Goal: Check status: Check status

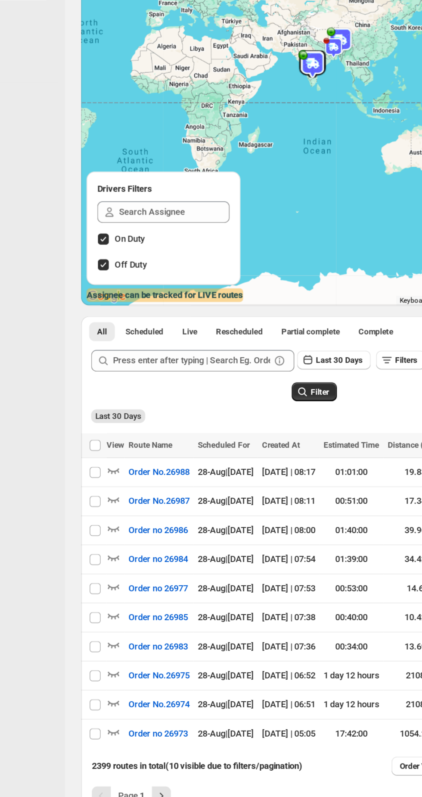
click at [164, 531] on span "Order No.26987" at bounding box center [163, 527] width 39 height 9
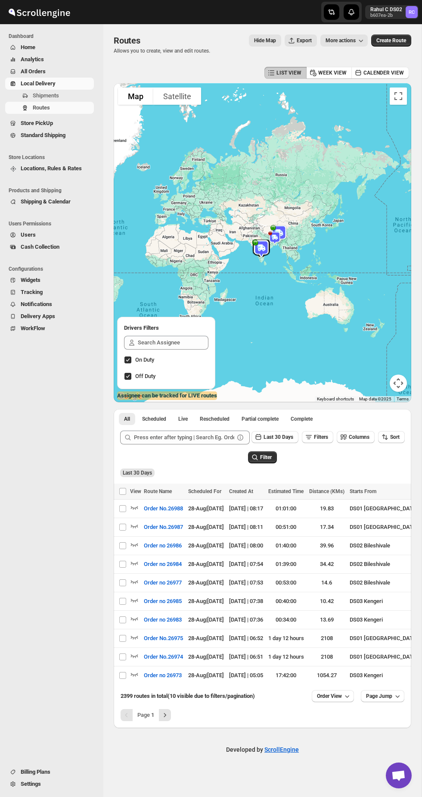
click at [134, 546] on icon "button" at bounding box center [134, 544] width 7 height 3
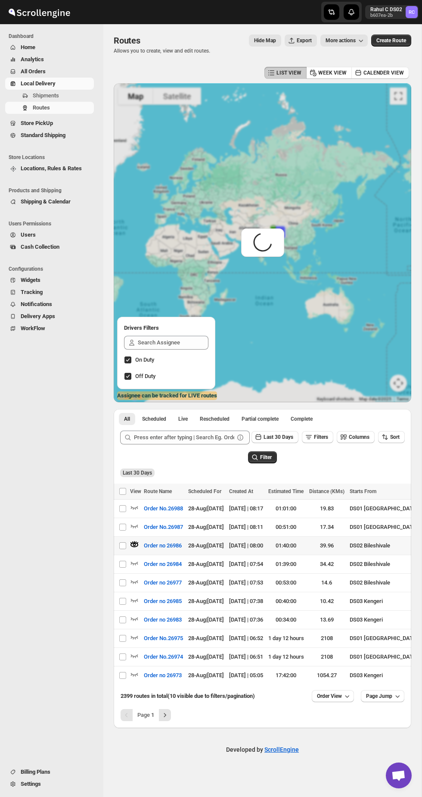
click at [120, 530] on input "Select route" at bounding box center [122, 527] width 7 height 7
checkbox input "true"
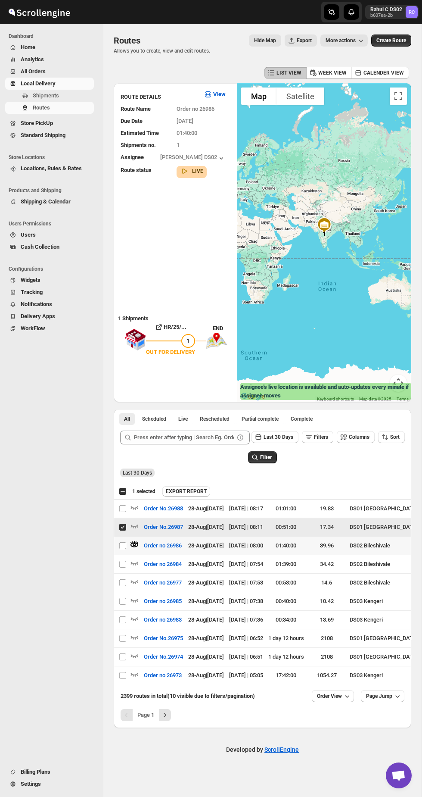
click at [137, 530] on icon "button" at bounding box center [134, 525] width 9 height 9
